Goal: Check status: Check status

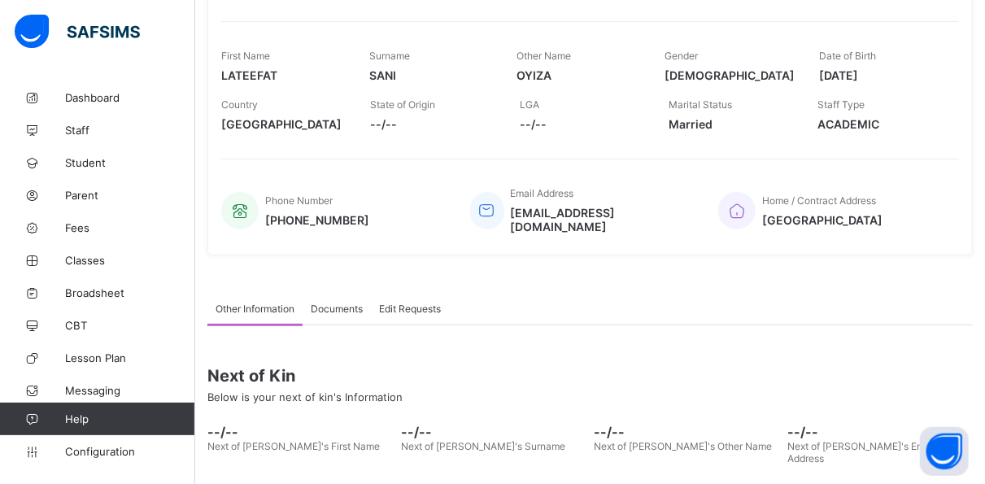
scroll to position [254, 0]
click at [410, 303] on span "Edit Requests" at bounding box center [410, 309] width 62 height 12
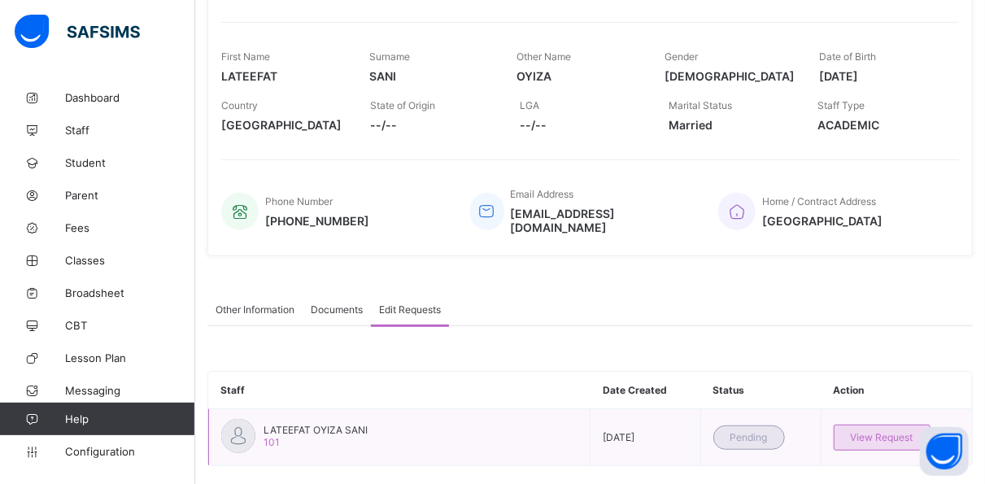
click at [883, 431] on span "View Request" at bounding box center [882, 437] width 63 height 12
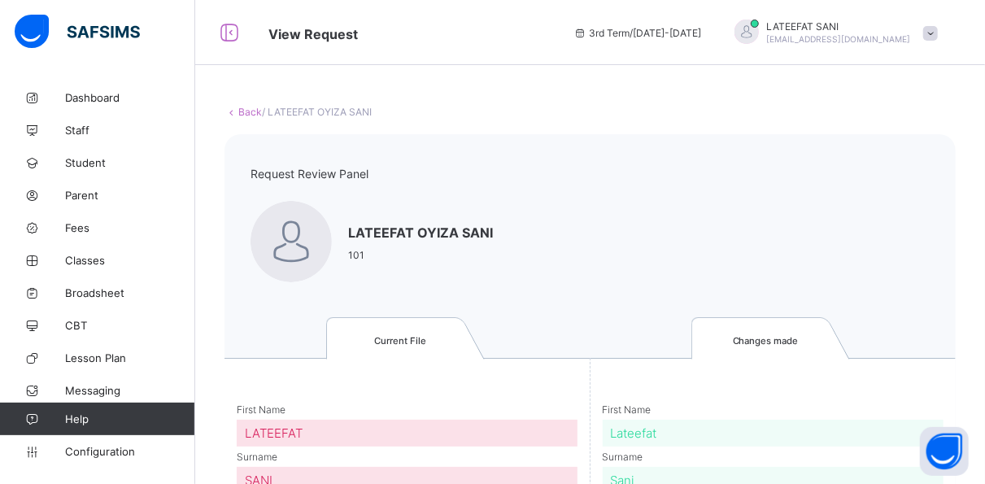
click at [588, 203] on div "LATEEFAT OYIZA SANI 101" at bounding box center [420, 243] width 340 height 84
